Goal: Navigation & Orientation: Find specific page/section

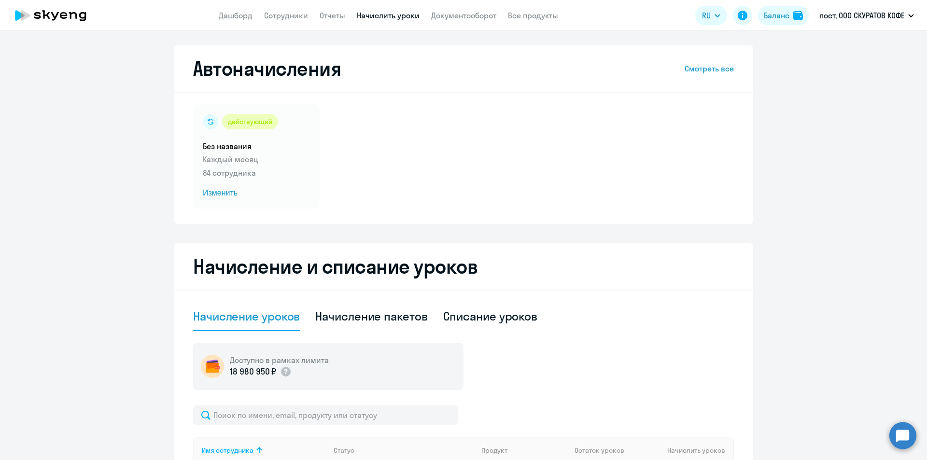
select select "10"
click at [233, 21] on app-header "Дашборд Сотрудники Отчеты Начислить уроки Документооборот Все продукты Дашборд …" at bounding box center [463, 15] width 927 height 31
click at [233, 17] on link "Дашборд" at bounding box center [236, 16] width 34 height 10
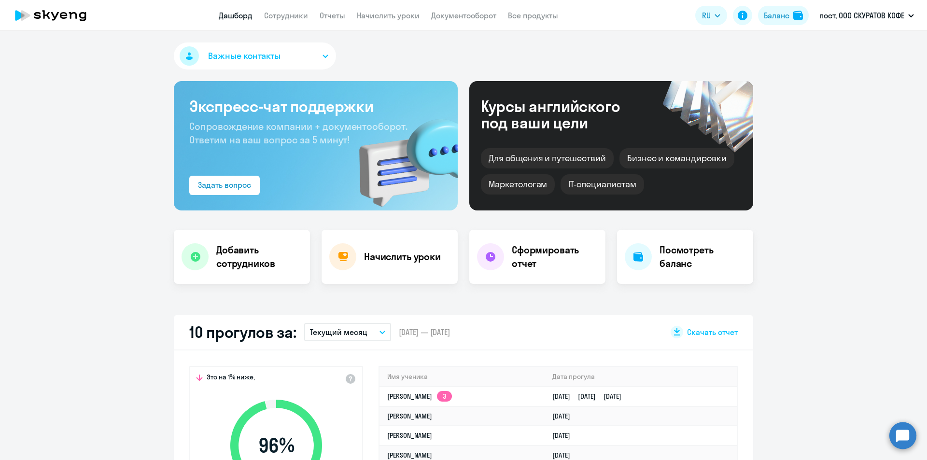
select select "30"
